Goal: Information Seeking & Learning: Learn about a topic

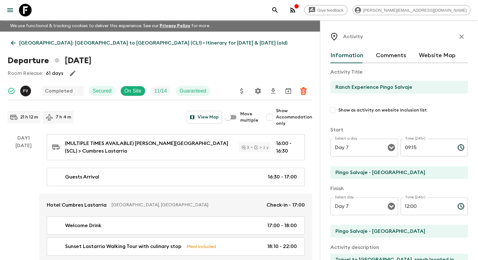
click at [13, 18] on div at bounding box center [21, 10] width 27 height 18
click at [12, 12] on icon "menu" at bounding box center [10, 10] width 6 height 4
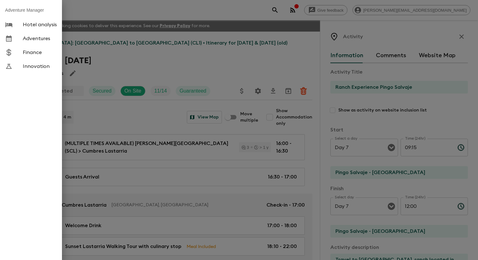
click at [46, 46] on link "Adventures" at bounding box center [31, 39] width 62 height 14
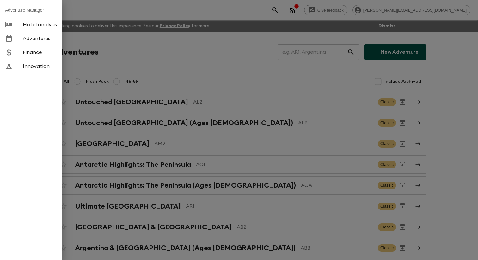
click at [116, 61] on div at bounding box center [239, 130] width 478 height 260
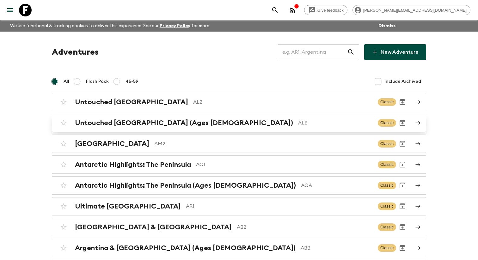
scroll to position [1863, 0]
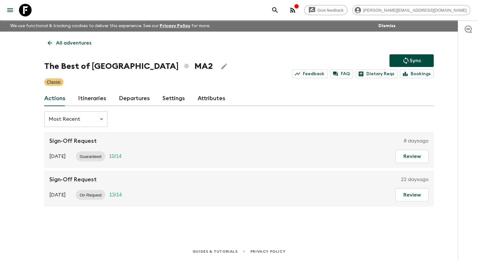
click at [93, 101] on link "Itineraries" at bounding box center [92, 98] width 28 height 15
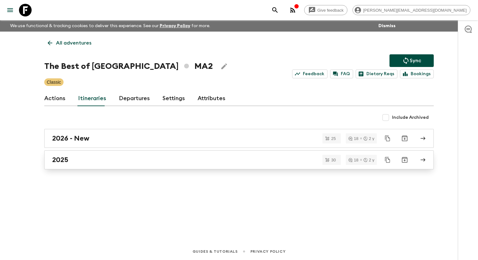
click at [100, 169] on link "2025" at bounding box center [238, 159] width 389 height 19
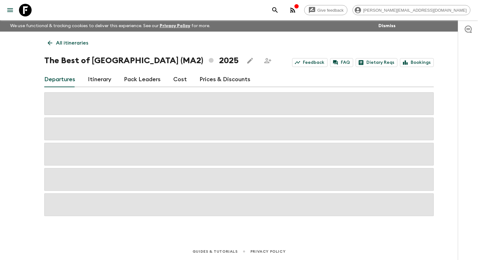
click at [100, 86] on link "Itinerary" at bounding box center [99, 79] width 23 height 15
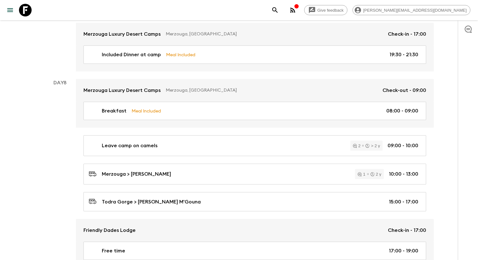
scroll to position [1183, 0]
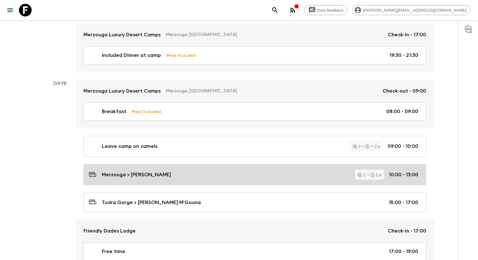
click at [141, 170] on link "Merzouga > [PERSON_NAME] 1 2 y 10:00 - 13:00" at bounding box center [254, 174] width 343 height 21
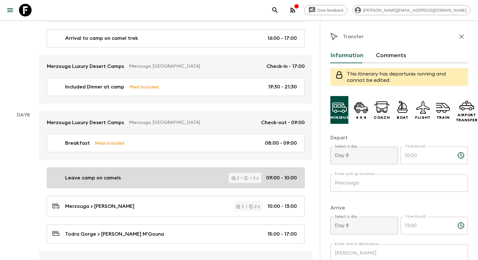
click at [141, 168] on link "Leave camp on camels 2 > 2 y 09:00 - 10:00" at bounding box center [176, 178] width 258 height 21
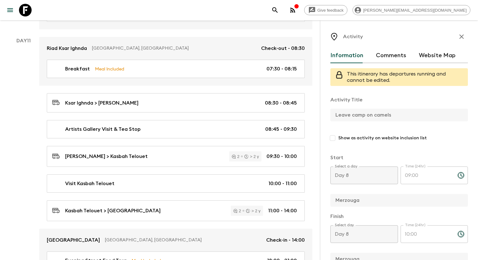
scroll to position [1831, 0]
